Goal: Download file/media

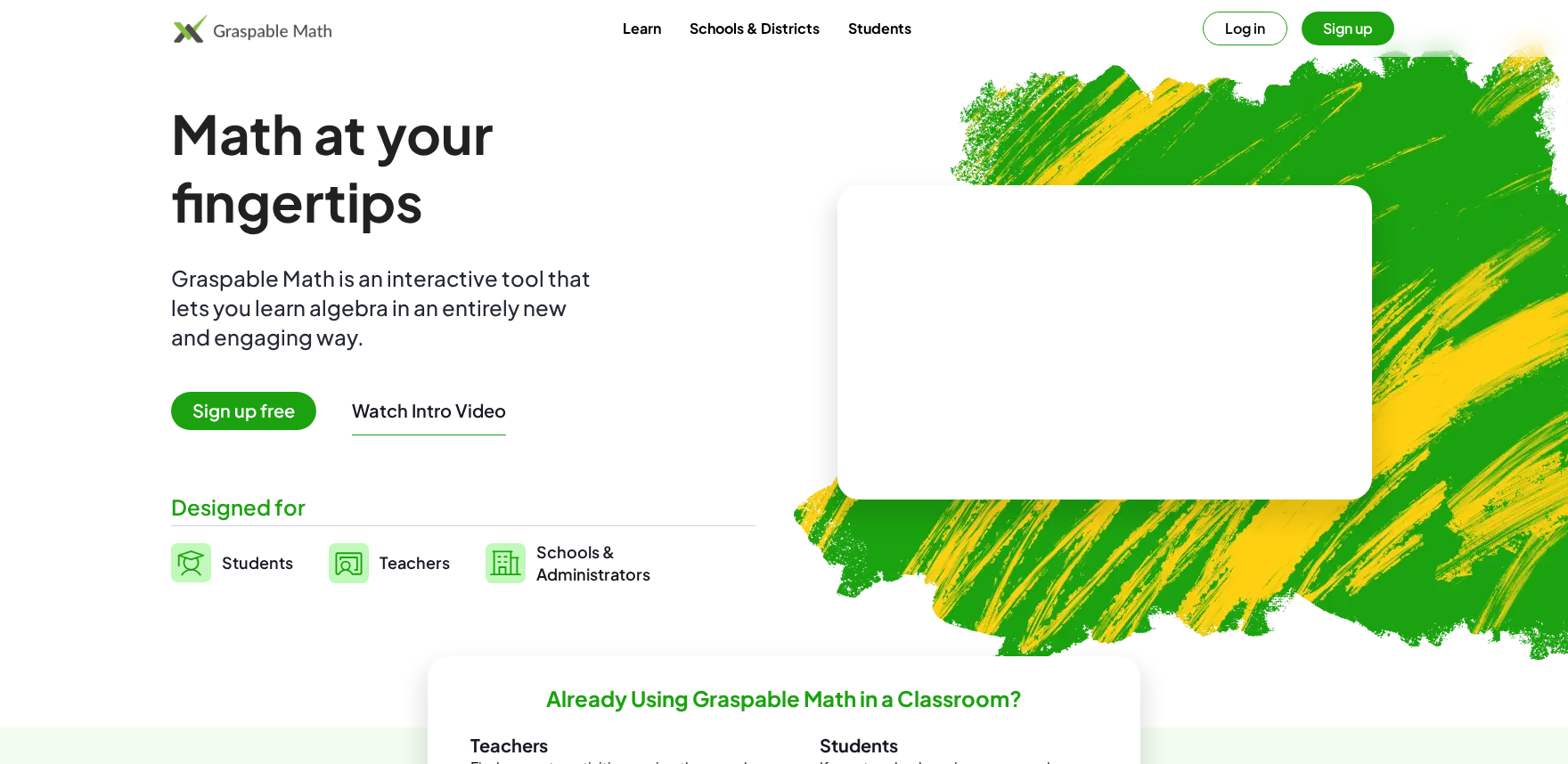
click at [1142, 69] on img at bounding box center [1209, 349] width 912 height 768
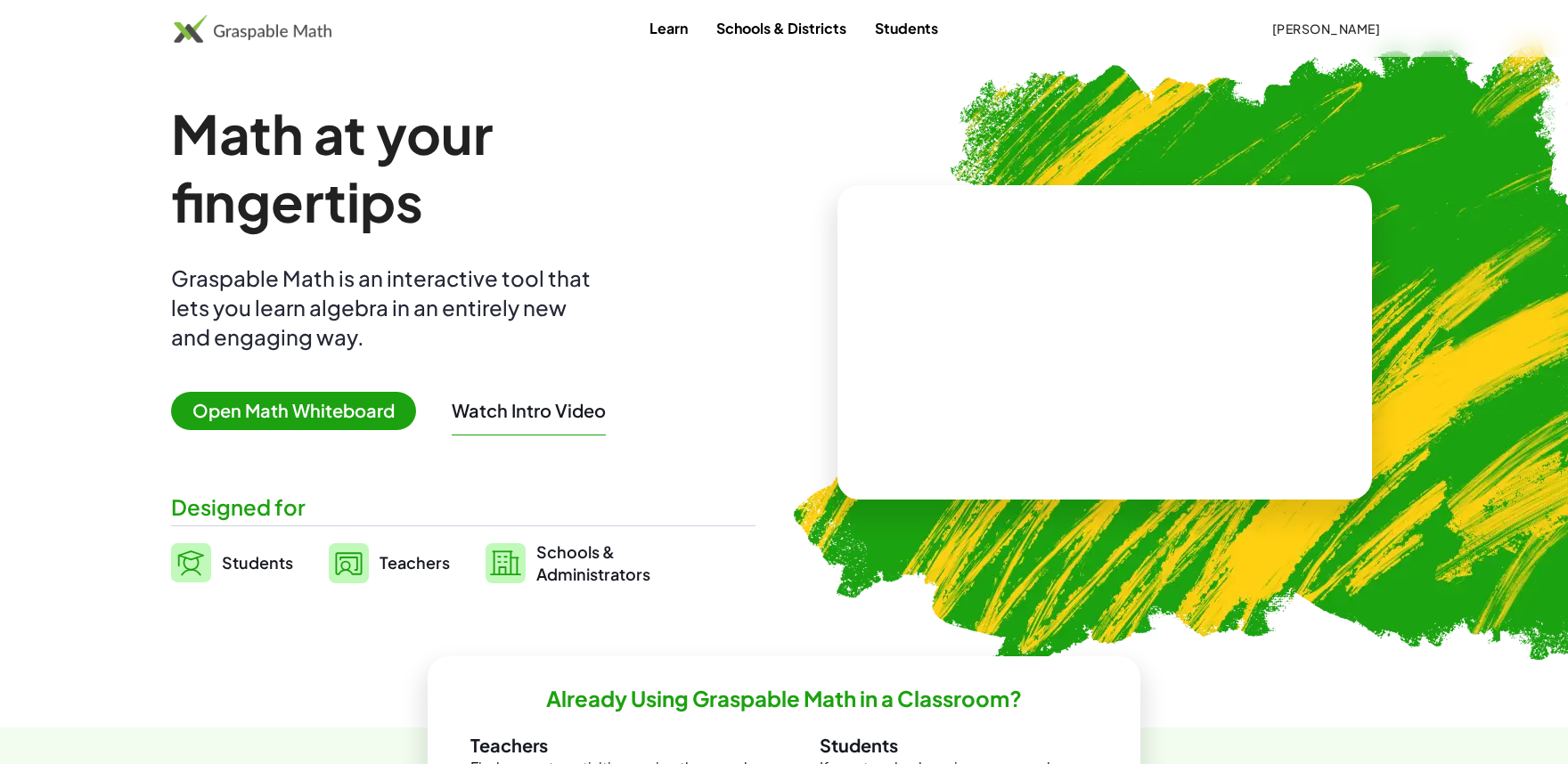
click at [1229, 35] on div "Learn Schools & Districts Students [PERSON_NAME]" at bounding box center [784, 29] width 1363 height 32
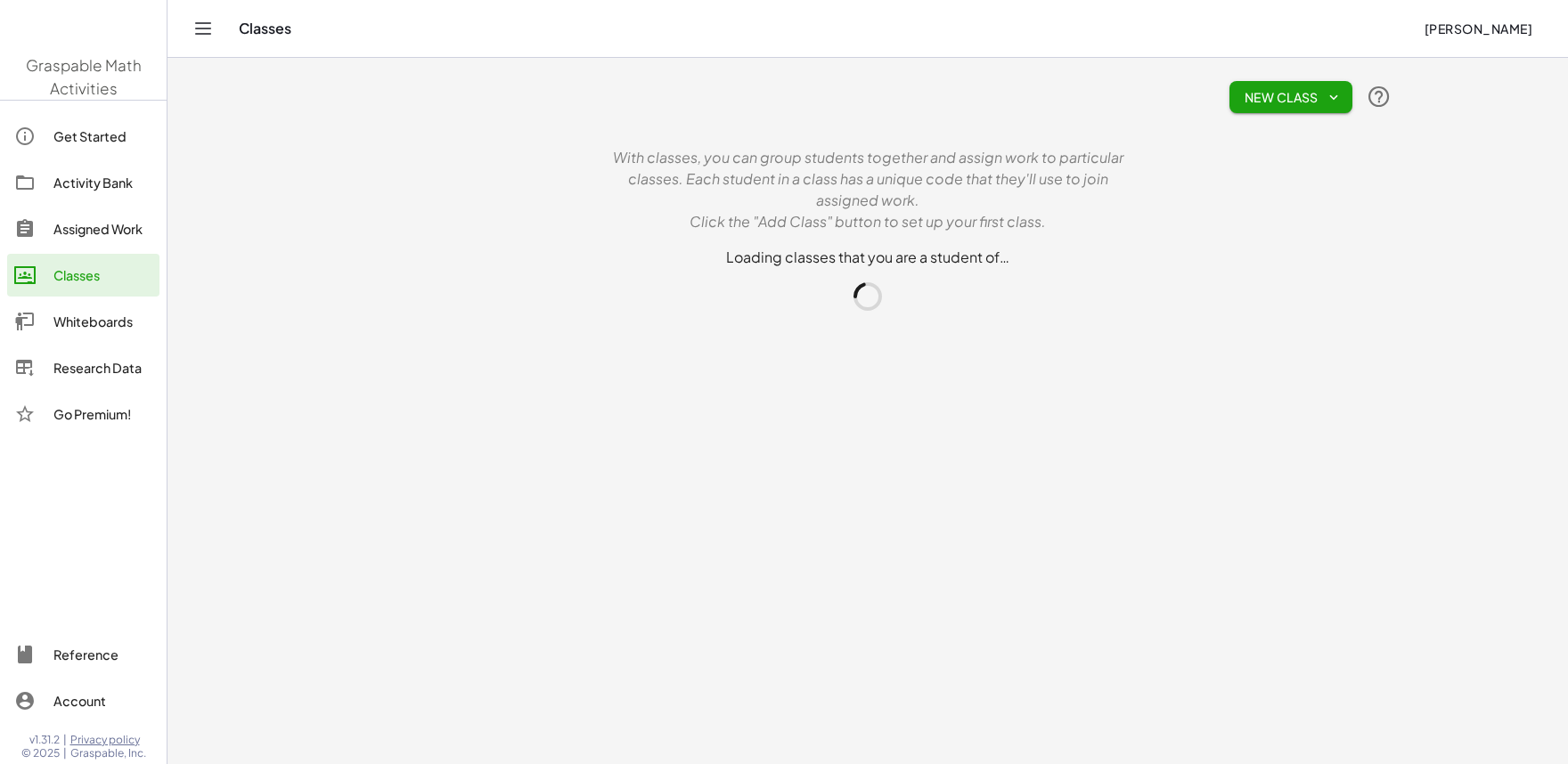
click at [1299, 29] on div "Classes" at bounding box center [824, 29] width 1171 height 18
click at [76, 373] on div "Research Data" at bounding box center [102, 368] width 99 height 22
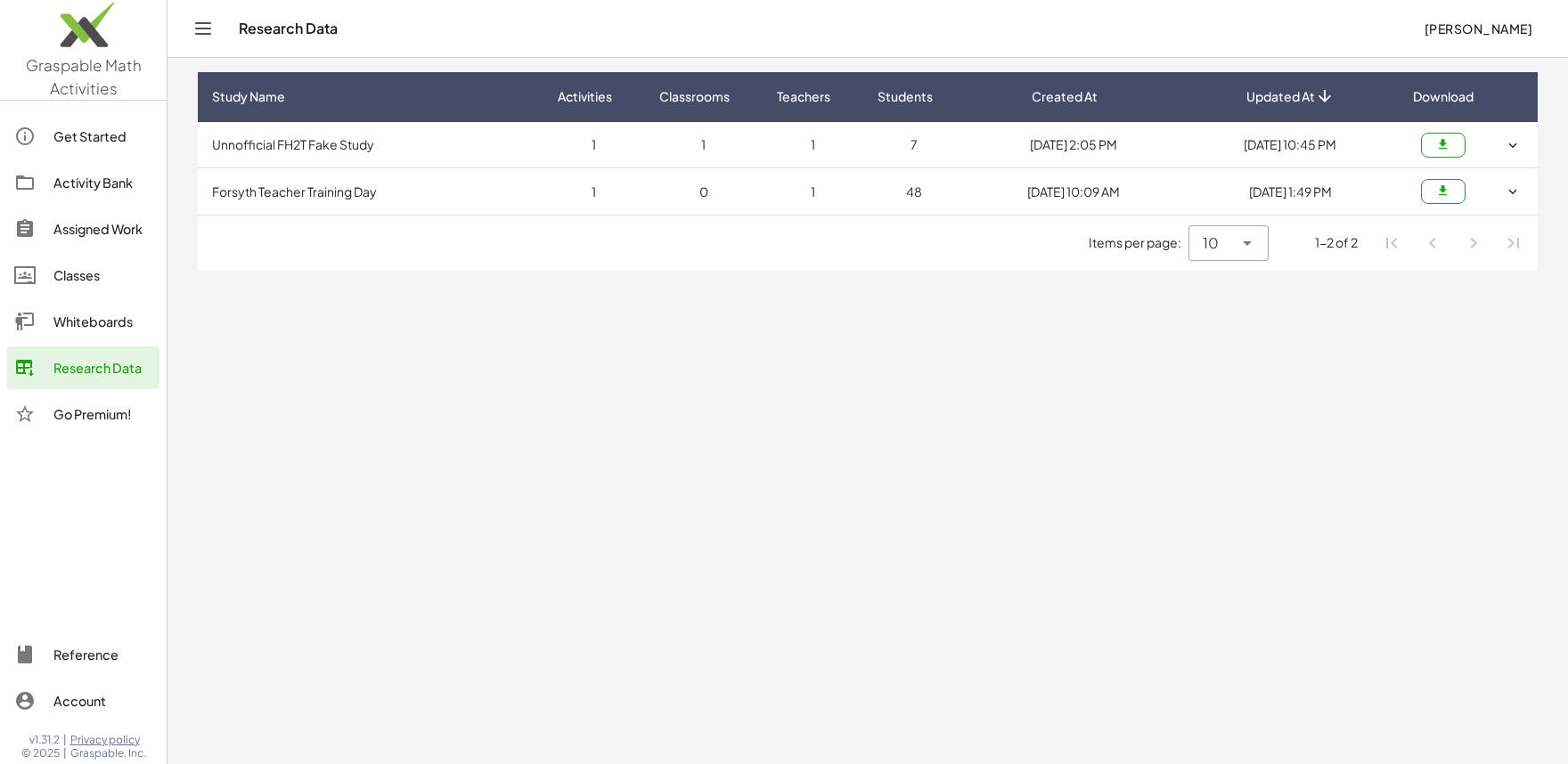
click at [1422, 191] on button "button" at bounding box center [1444, 191] width 45 height 25
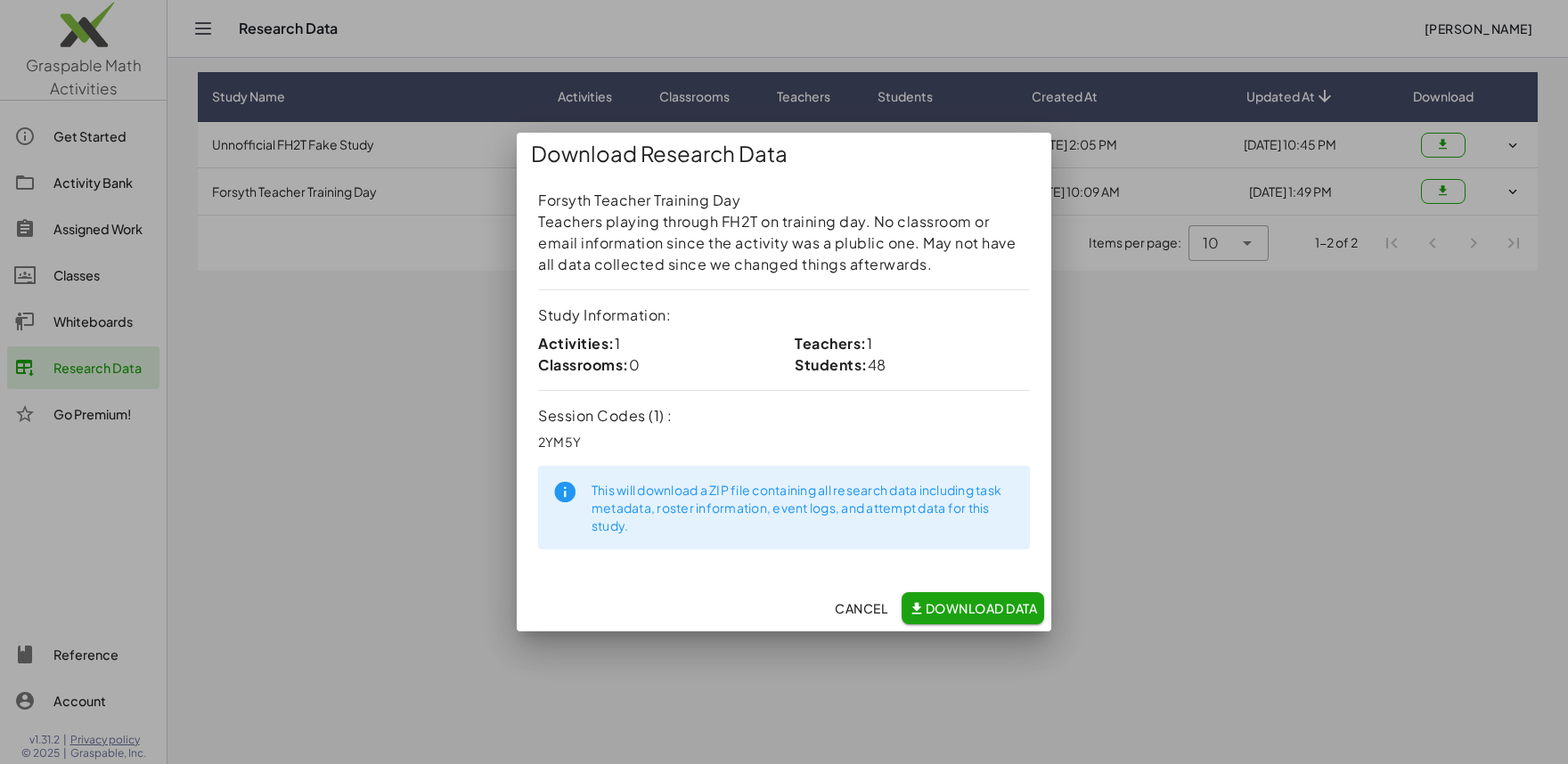
click at [958, 613] on span "Download Data" at bounding box center [973, 609] width 129 height 16
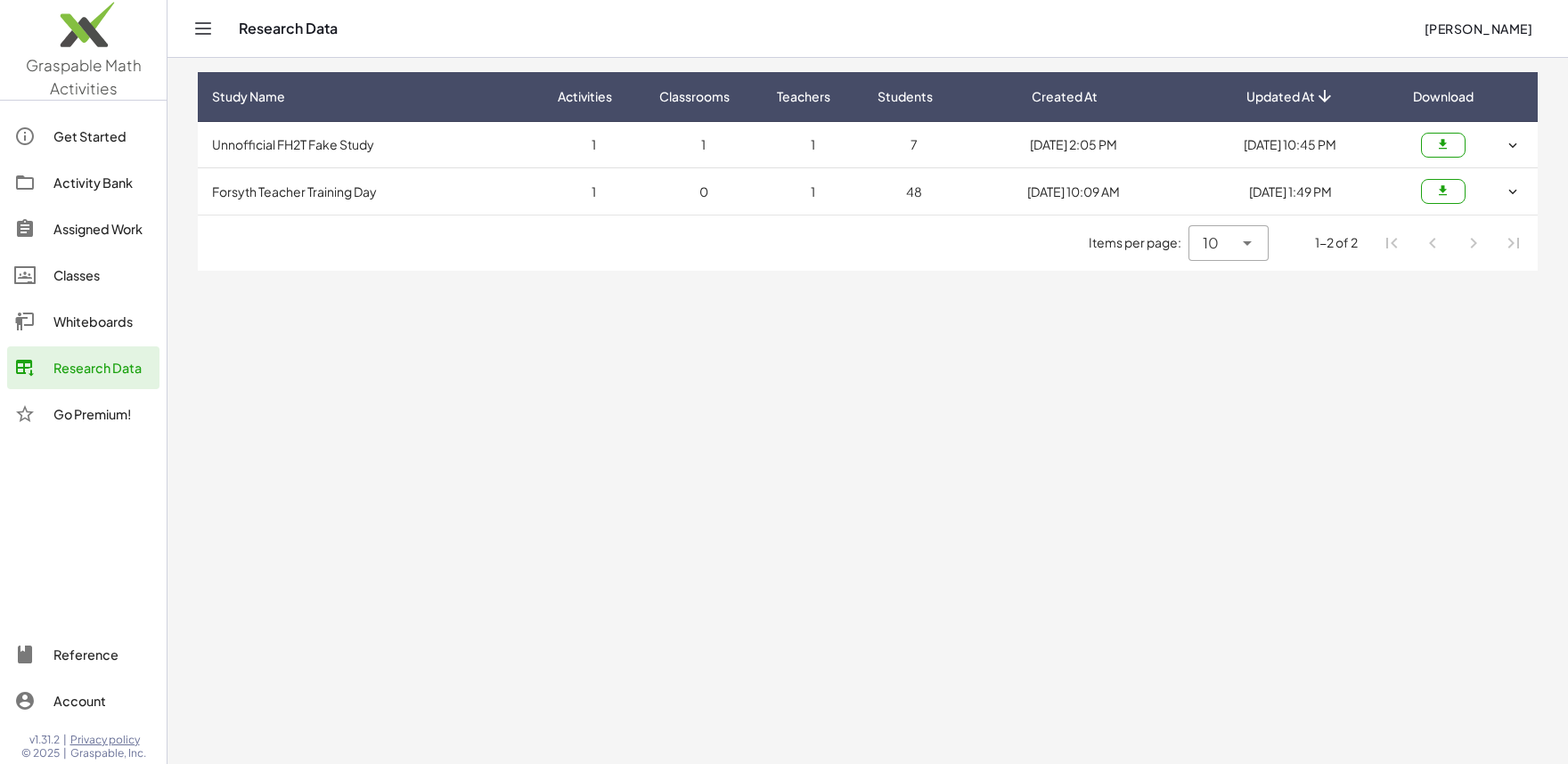
click at [1418, 144] on td at bounding box center [1443, 146] width 89 height 47
click at [1432, 144] on button "button" at bounding box center [1444, 146] width 45 height 25
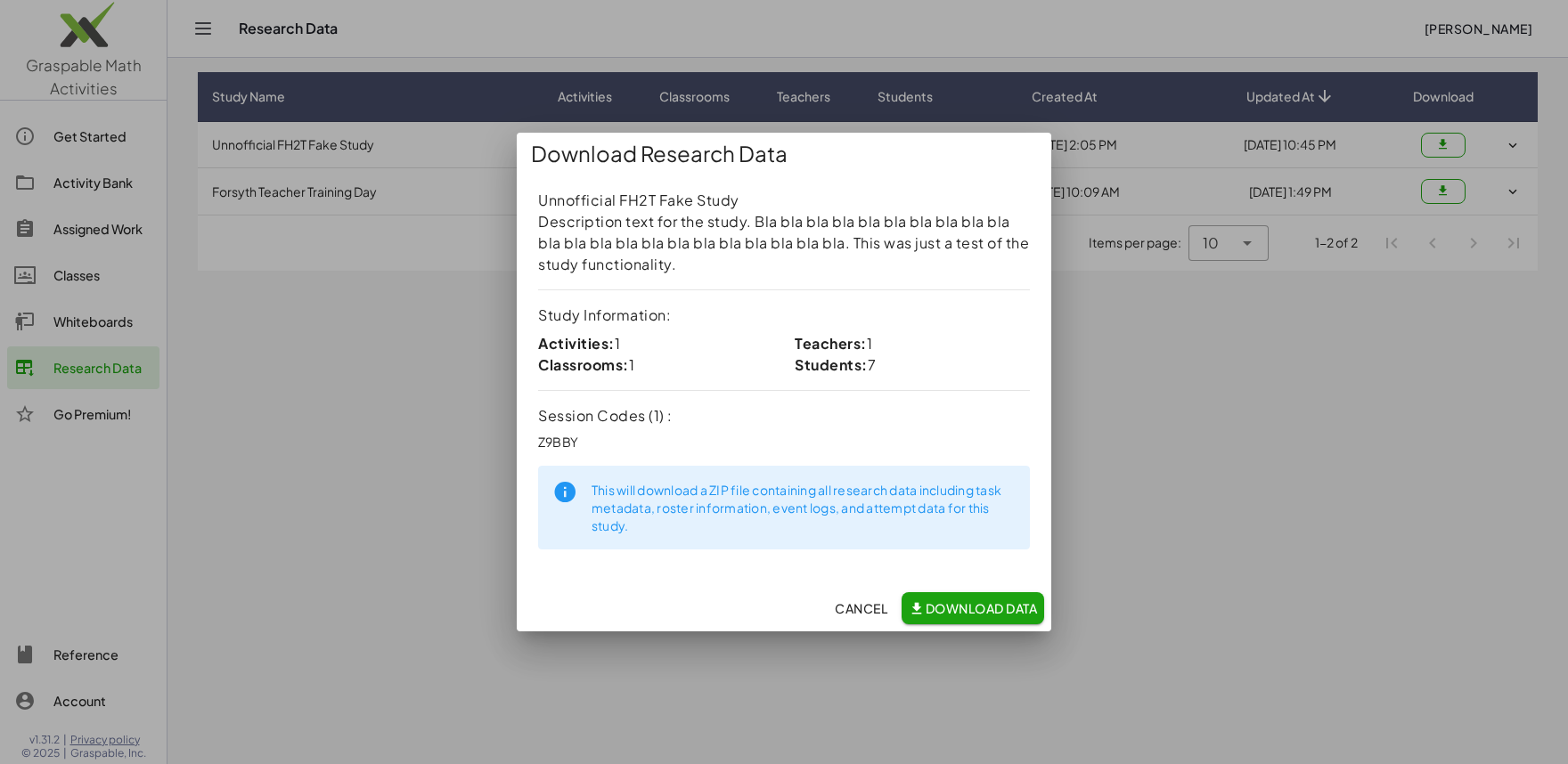
click at [1000, 583] on div "Unnofficial FH2T Fake Study Description text for the study. Bla bla bla bla bla…" at bounding box center [784, 380] width 535 height 410
click at [1003, 596] on button "Download Data" at bounding box center [973, 609] width 143 height 32
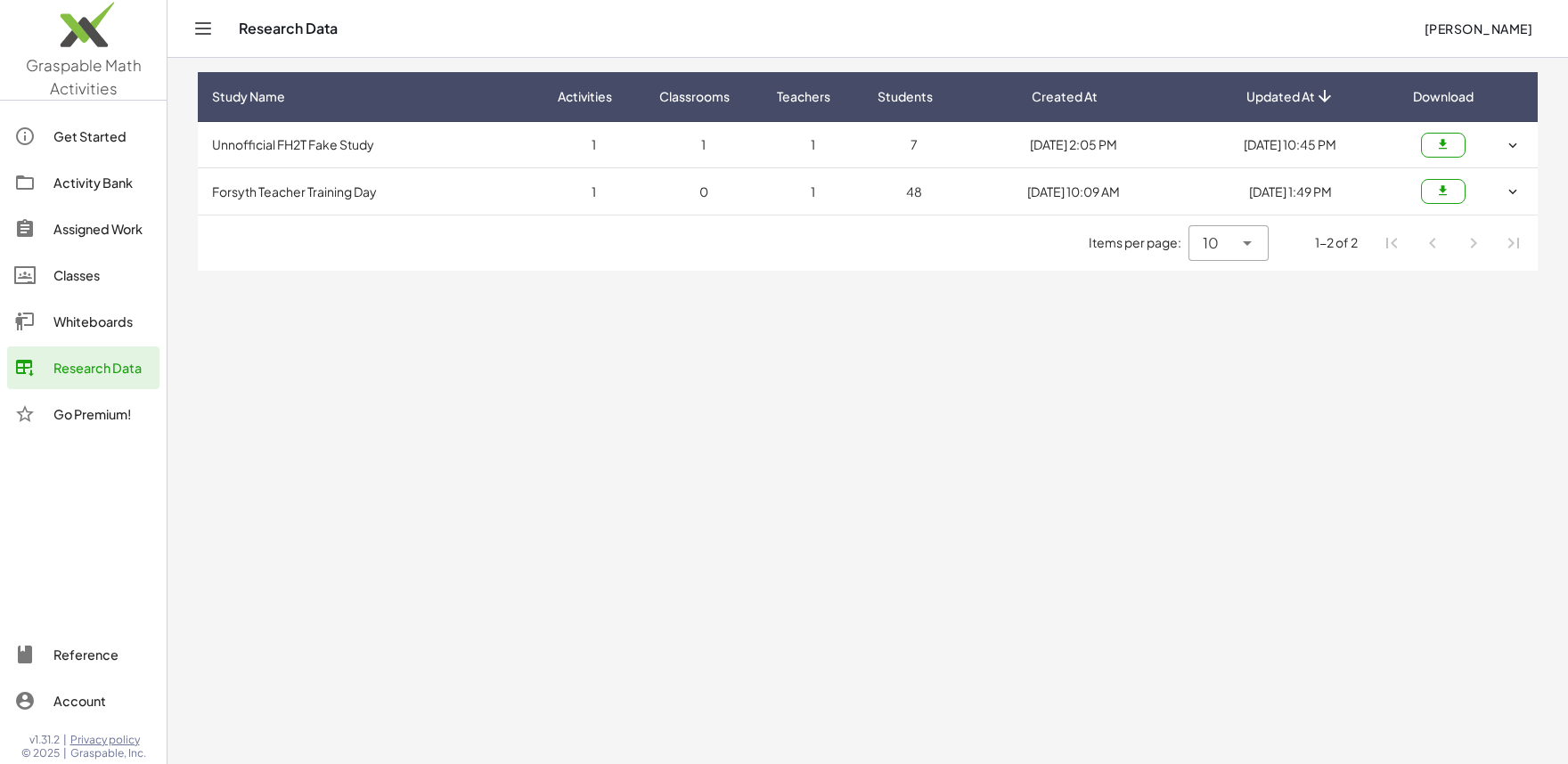
click at [806, 340] on main "Study Name Activities Classrooms Teachers Students Created At Updated At Downlo…" at bounding box center [868, 382] width 1401 height 764
click at [1441, 152] on button "button" at bounding box center [1444, 146] width 45 height 25
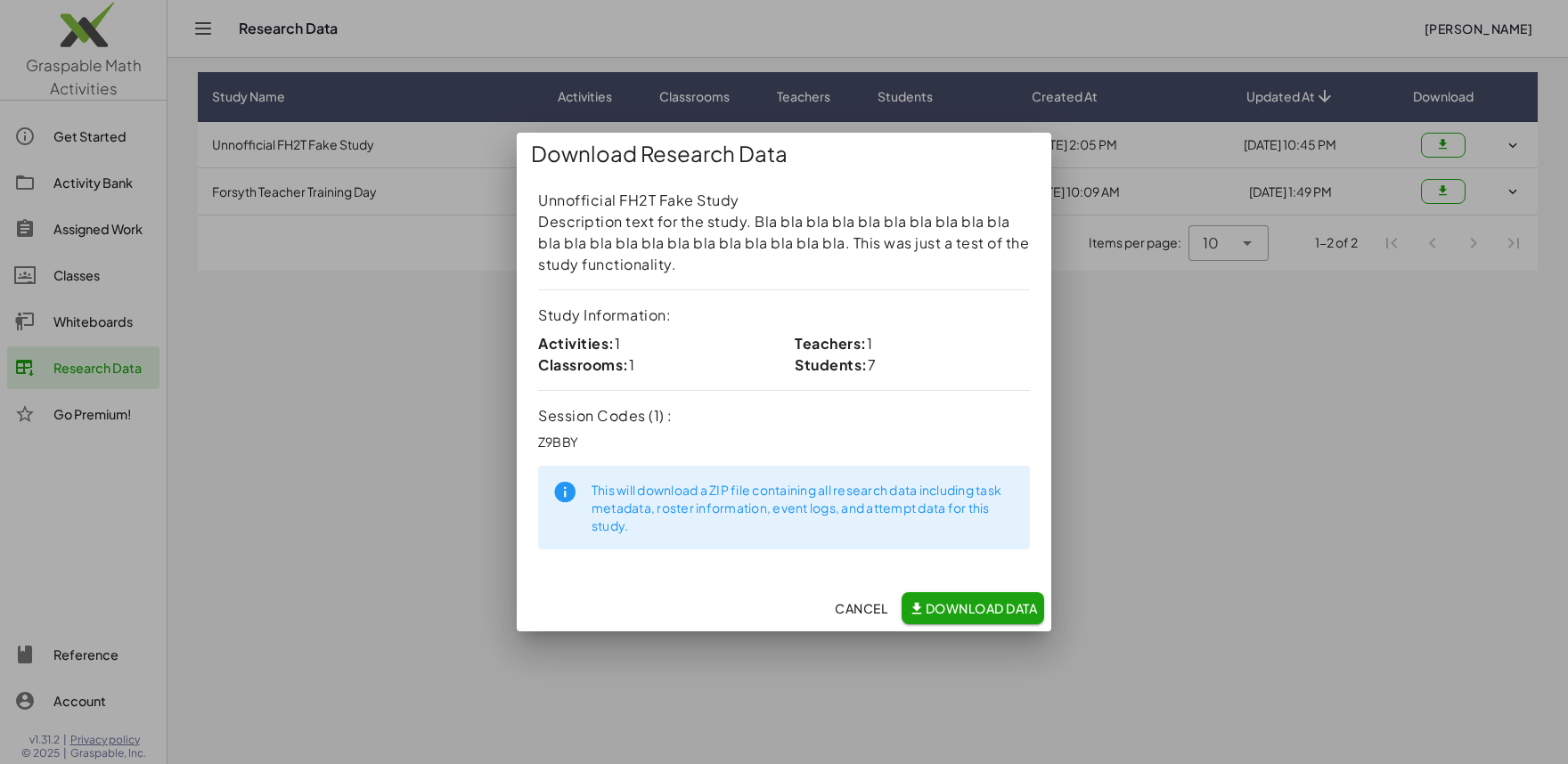
click at [947, 616] on span "Download Data" at bounding box center [973, 609] width 129 height 16
